Goal: Navigation & Orientation: Understand site structure

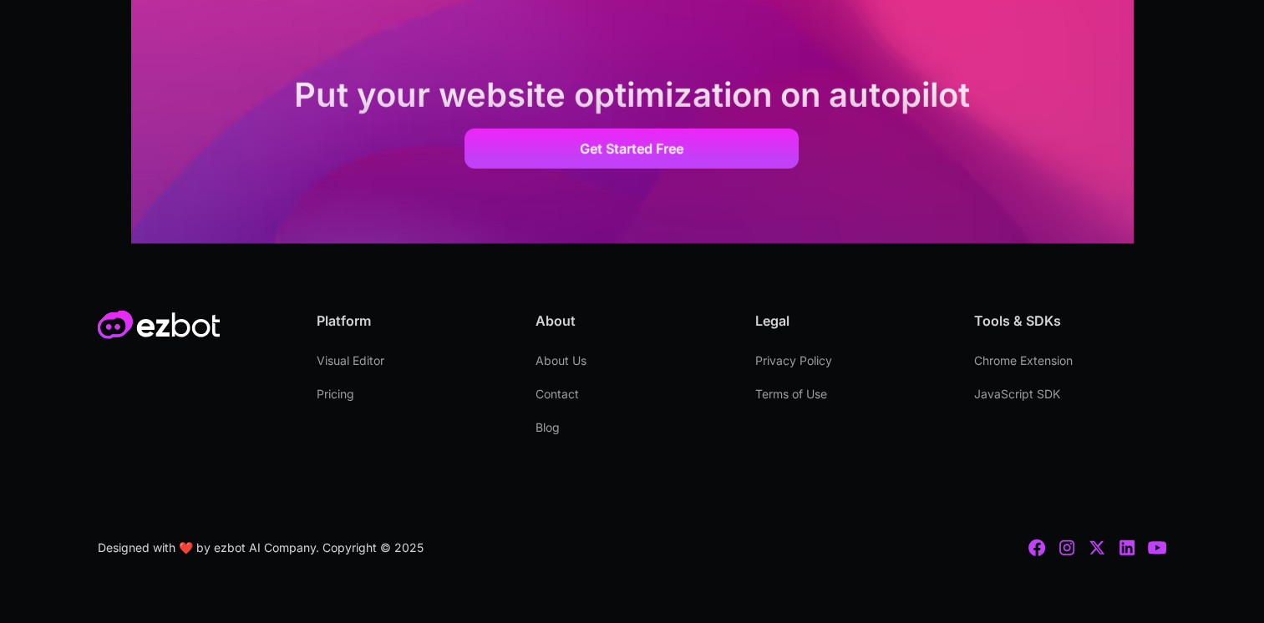
scroll to position [4849, 0]
click at [1041, 545] on icon at bounding box center [1036, 547] width 17 height 17
click at [337, 389] on link "Pricing" at bounding box center [336, 393] width 38 height 33
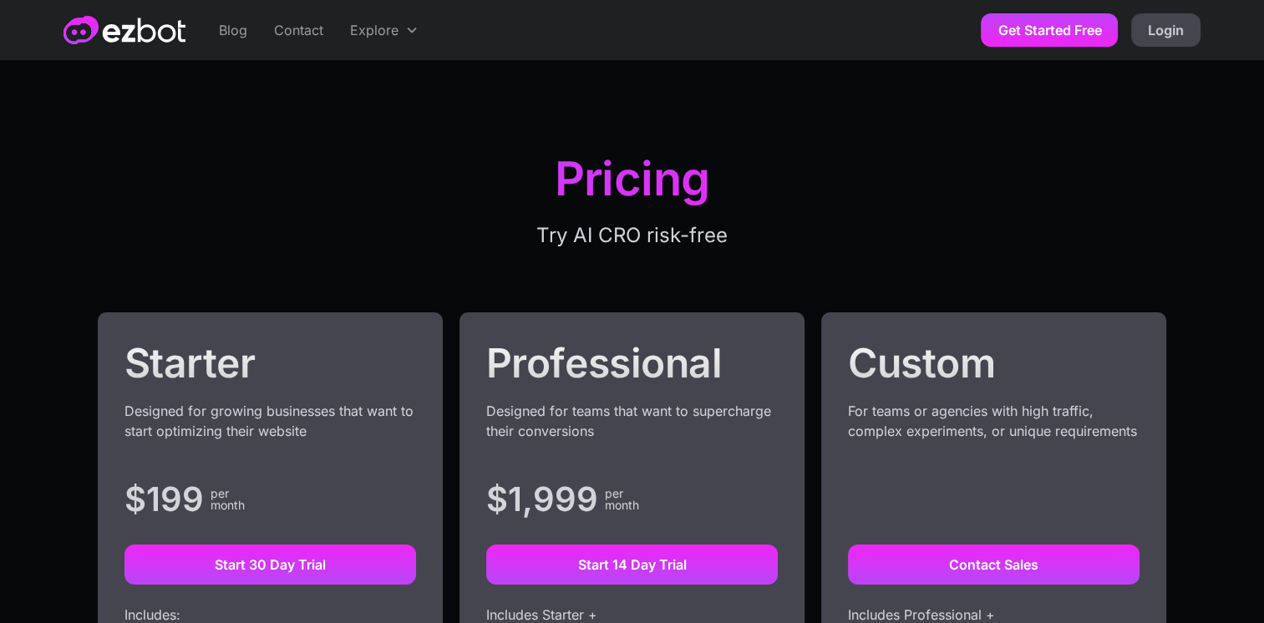
click at [997, 33] on link "Get Started Free" at bounding box center [1049, 29] width 137 height 33
click at [1042, 41] on link "Get Started Free" at bounding box center [1049, 29] width 137 height 33
click at [237, 29] on link "Blog" at bounding box center [232, 30] width 55 height 60
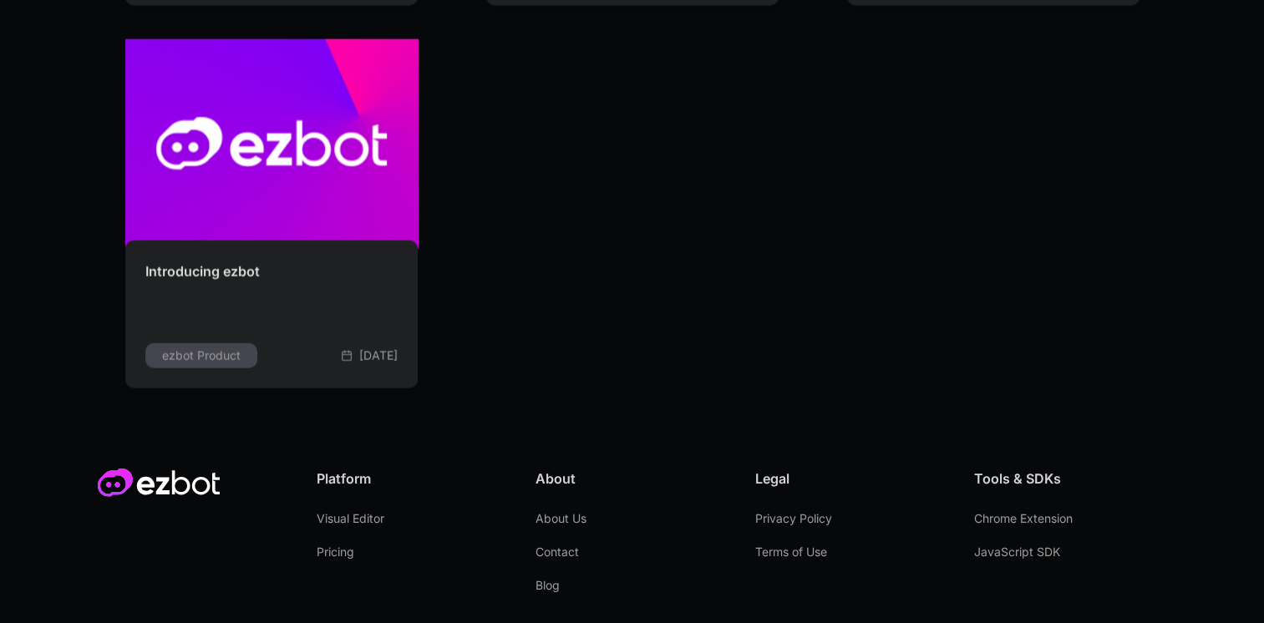
scroll to position [4343, 0]
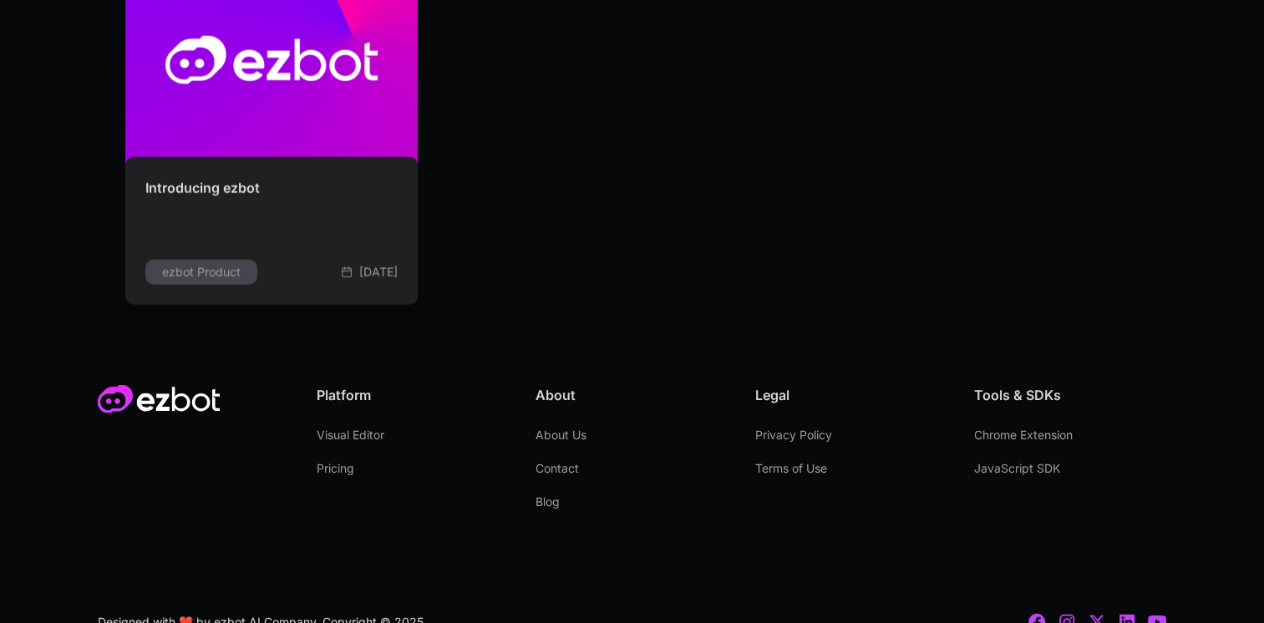
click at [353, 433] on link "Visual Editor" at bounding box center [351, 434] width 68 height 33
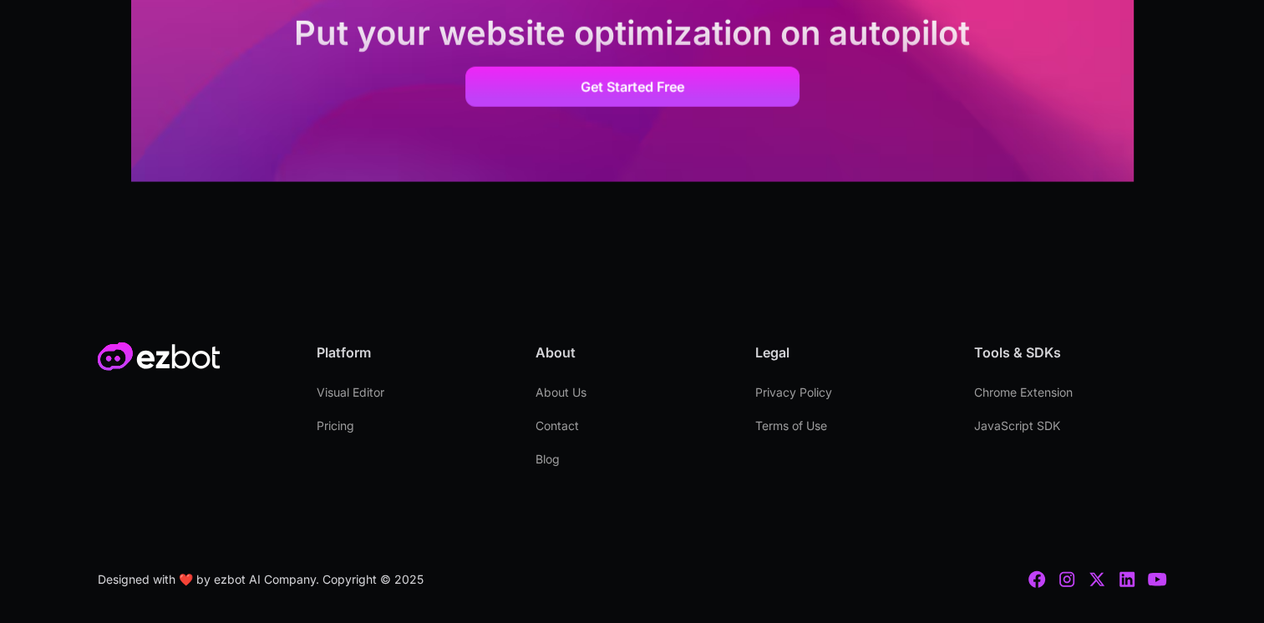
scroll to position [4530, 0]
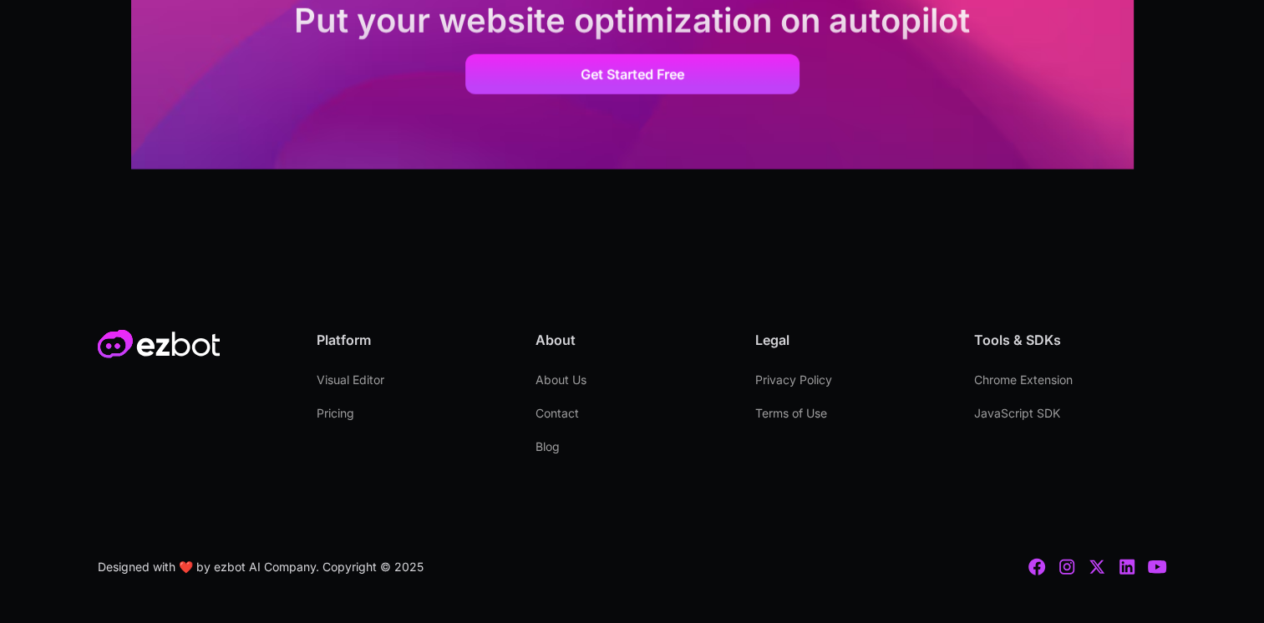
click at [1012, 363] on link "Chrome Extension" at bounding box center [1023, 379] width 99 height 33
